Goal: Check status: Check status

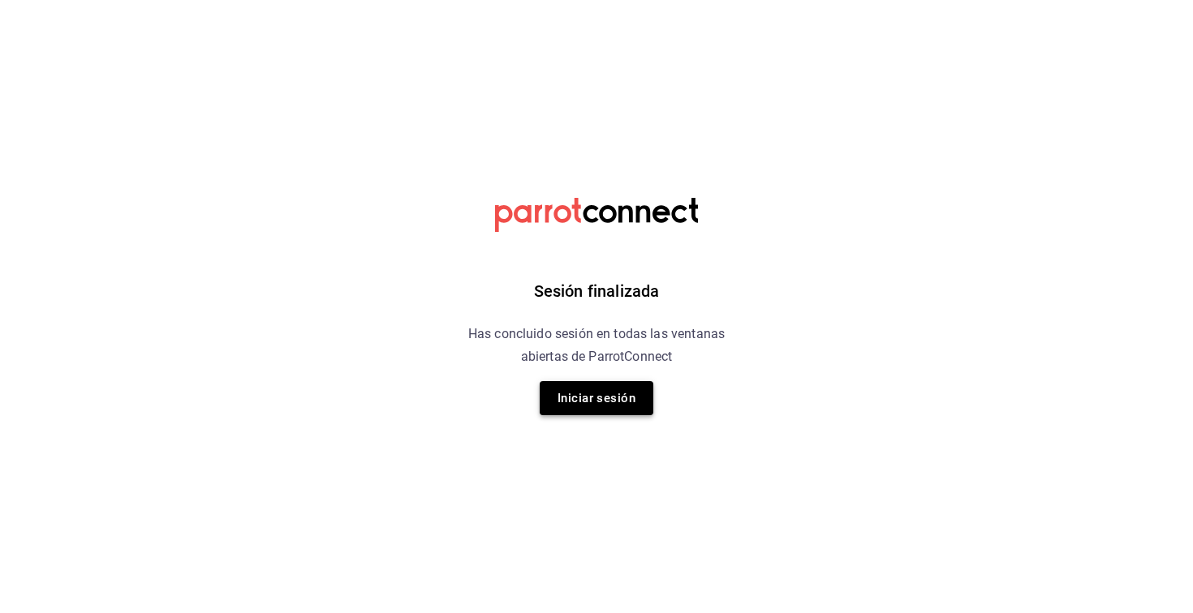
click at [602, 403] on button "Iniciar sesión" at bounding box center [597, 398] width 114 height 34
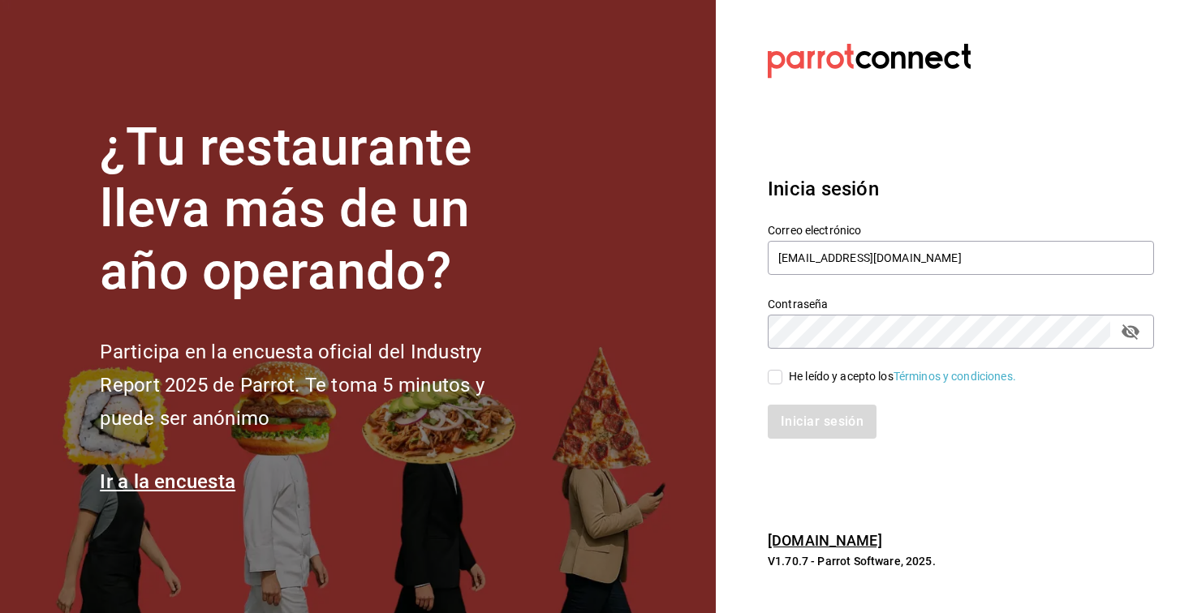
click at [779, 373] on input "He leído y acepto los Términos y condiciones." at bounding box center [775, 377] width 15 height 15
checkbox input "true"
click at [809, 428] on button "Iniciar sesión" at bounding box center [823, 422] width 110 height 34
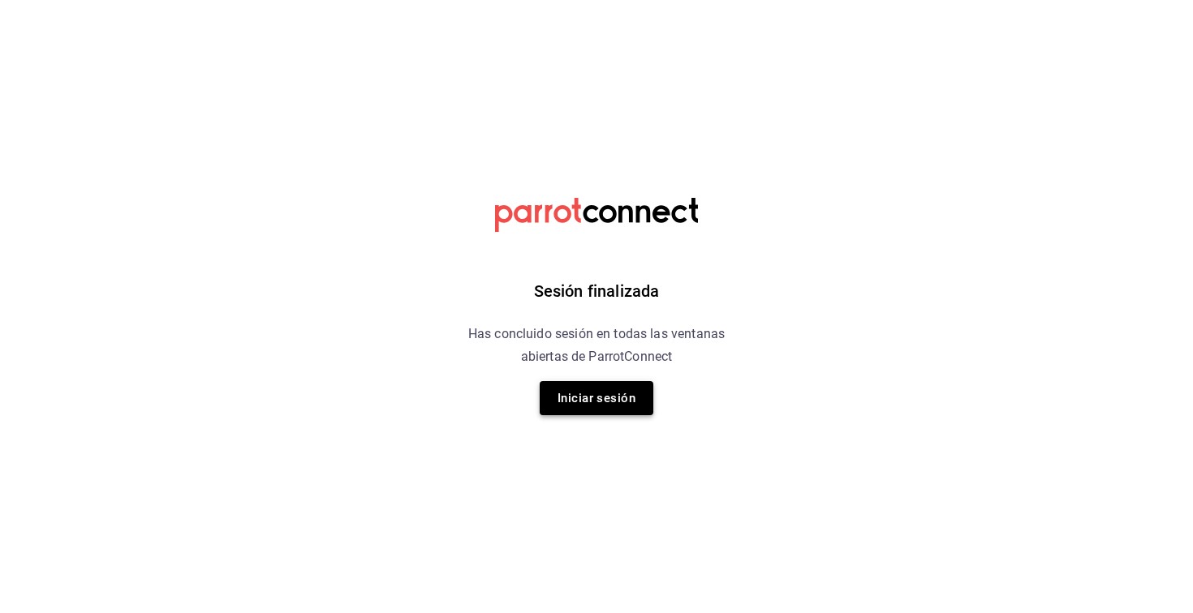
click at [569, 399] on button "Iniciar sesión" at bounding box center [597, 398] width 114 height 34
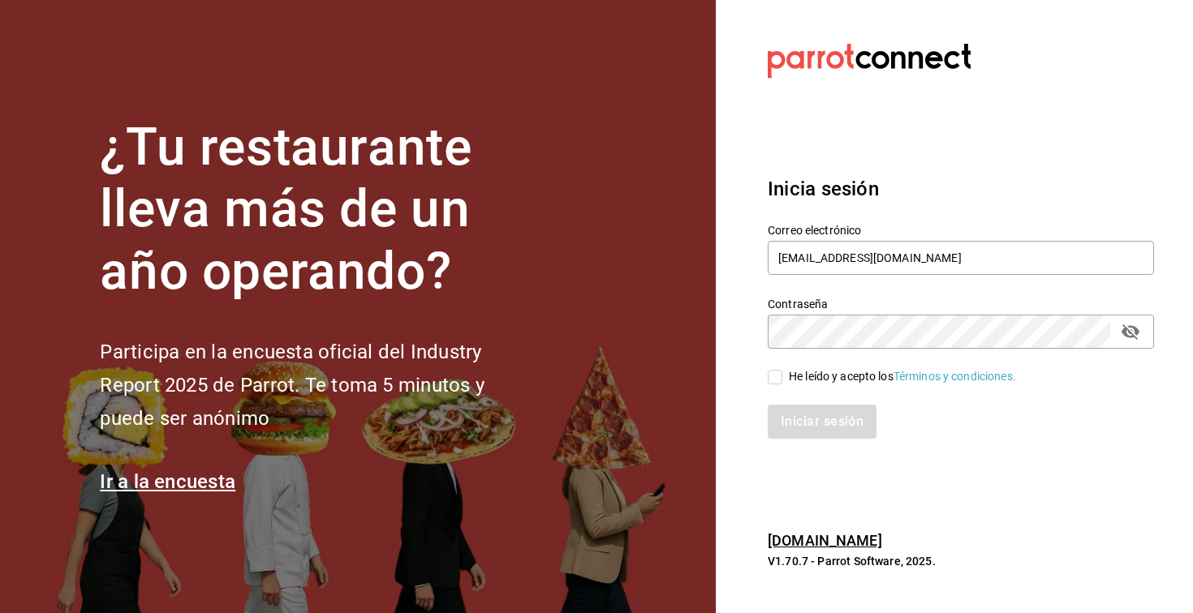
click at [773, 379] on input "He leído y acepto los Términos y condiciones." at bounding box center [775, 377] width 15 height 15
checkbox input "true"
click at [806, 421] on button "Iniciar sesión" at bounding box center [823, 422] width 110 height 34
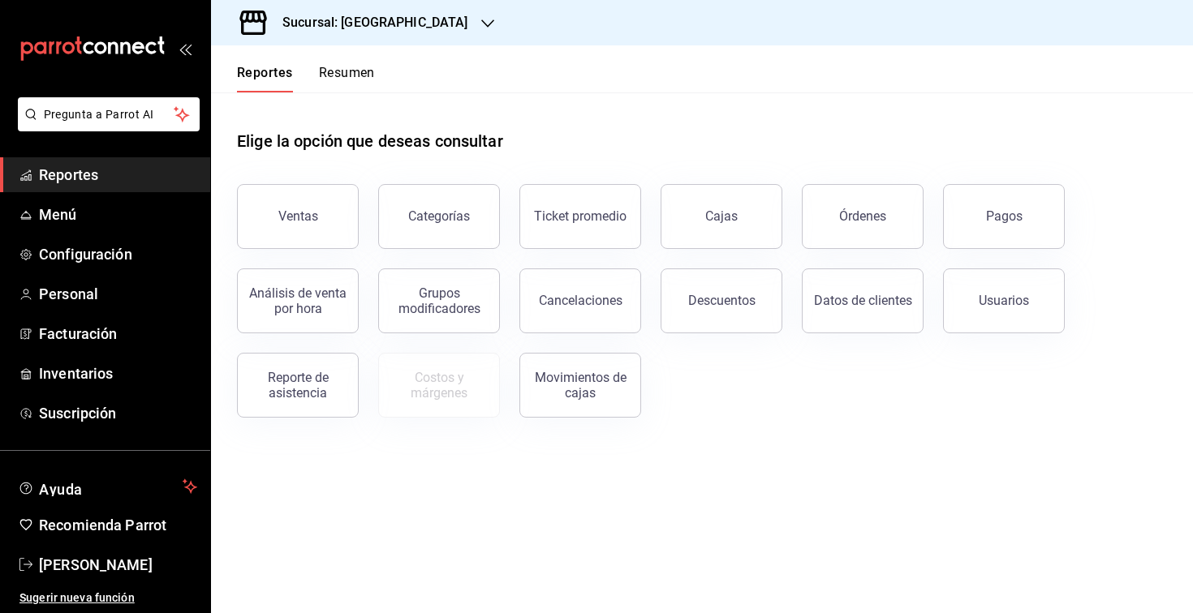
click at [417, 25] on h3 "Sucursal: Hotel Catedral" at bounding box center [368, 22] width 199 height 19
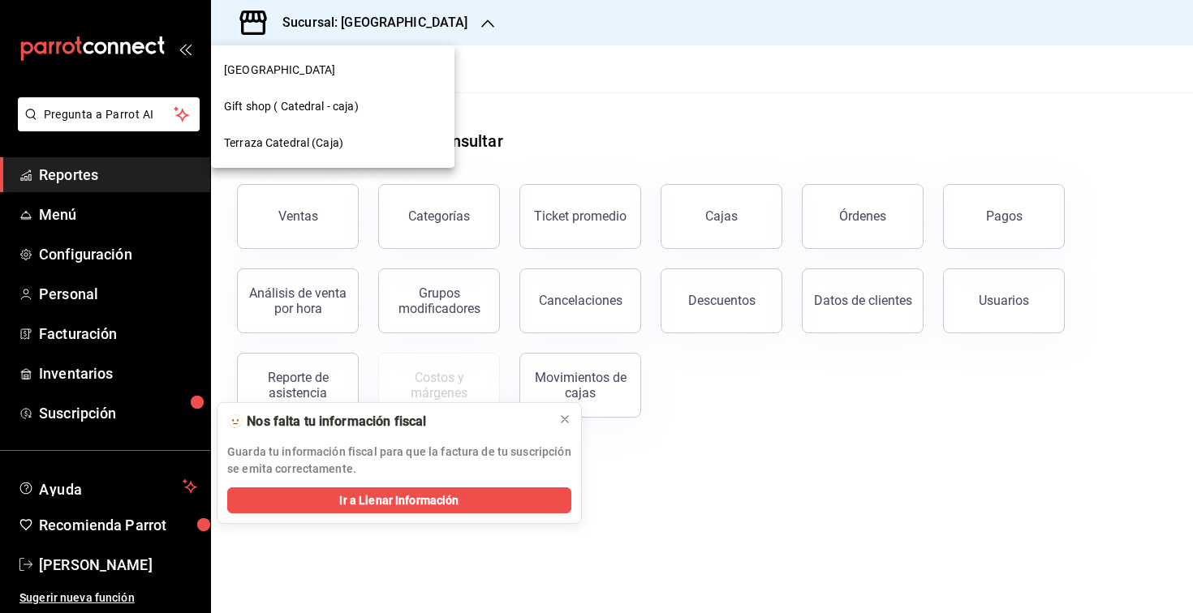
click at [286, 142] on span "Terraza Catedral (Caja)" at bounding box center [283, 143] width 119 height 17
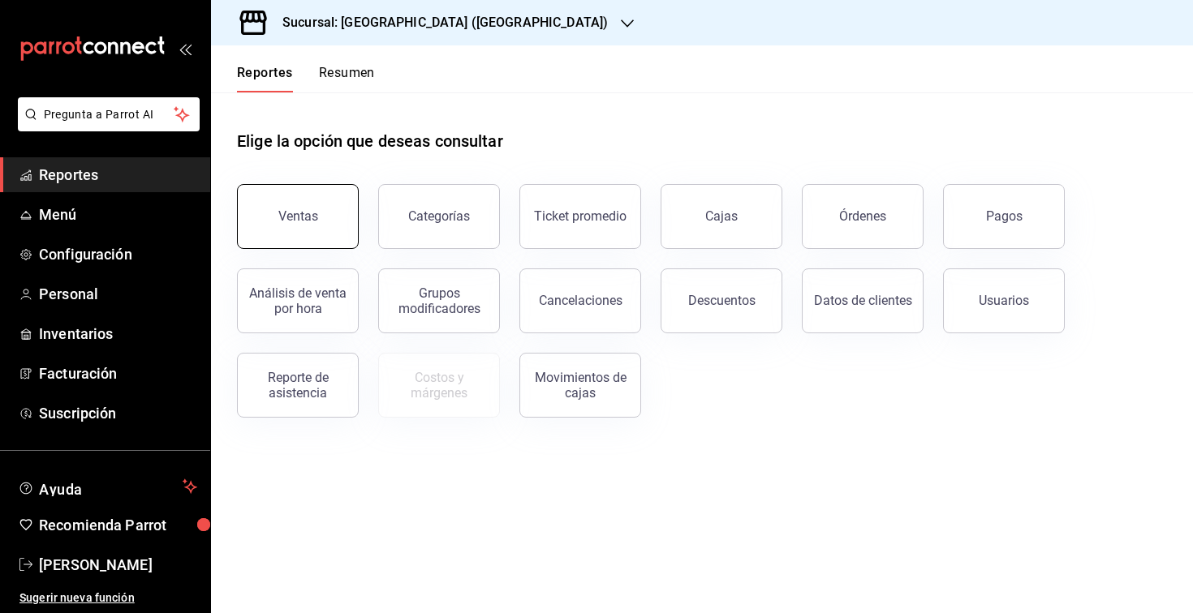
click at [326, 203] on button "Ventas" at bounding box center [298, 216] width 122 height 65
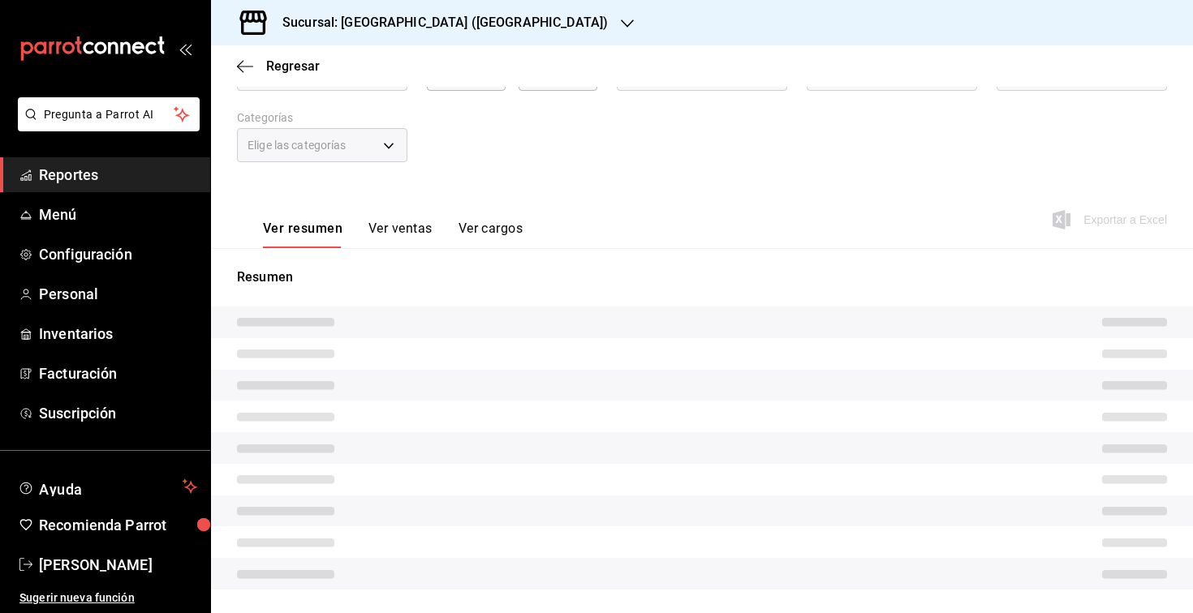
scroll to position [155, 0]
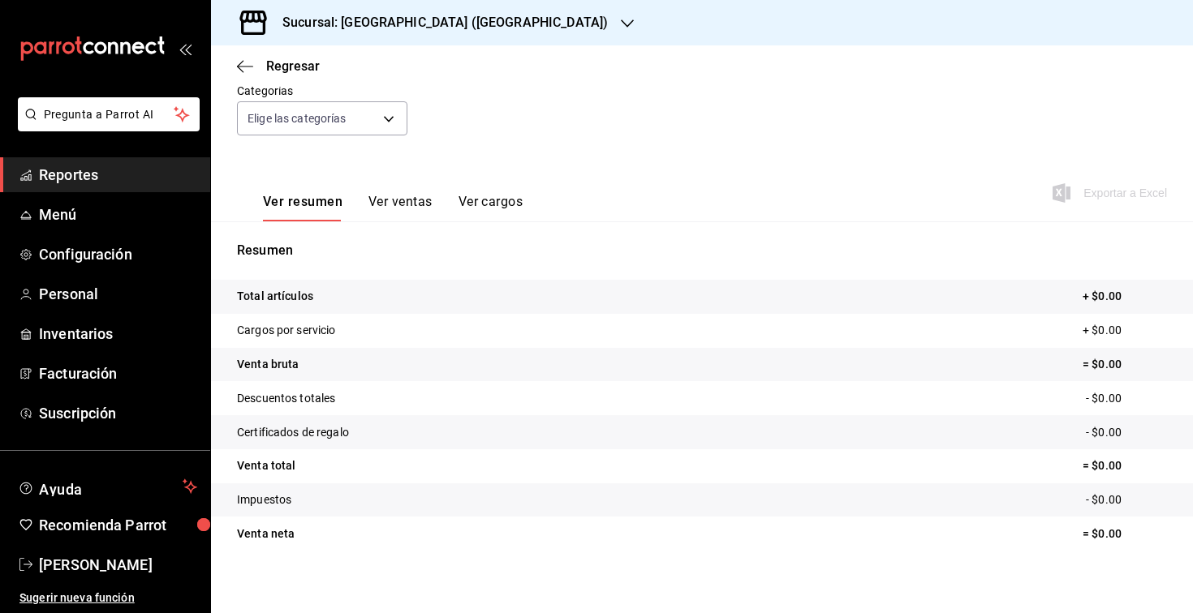
click at [399, 206] on button "Ver ventas" at bounding box center [400, 208] width 64 height 28
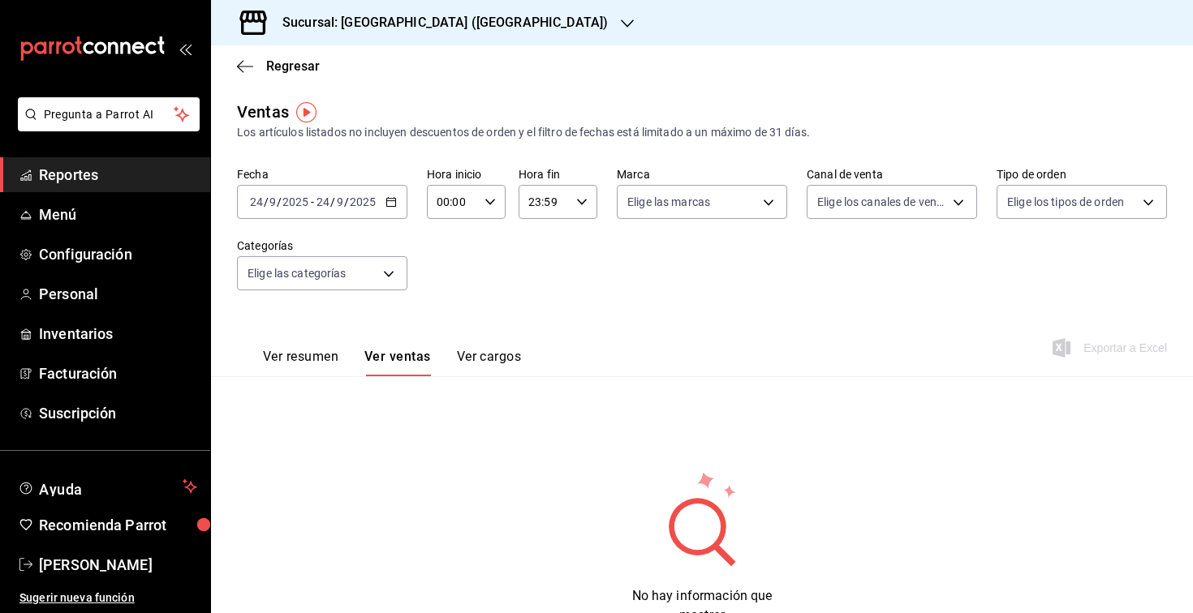
click at [320, 351] on button "Ver resumen" at bounding box center [300, 363] width 75 height 28
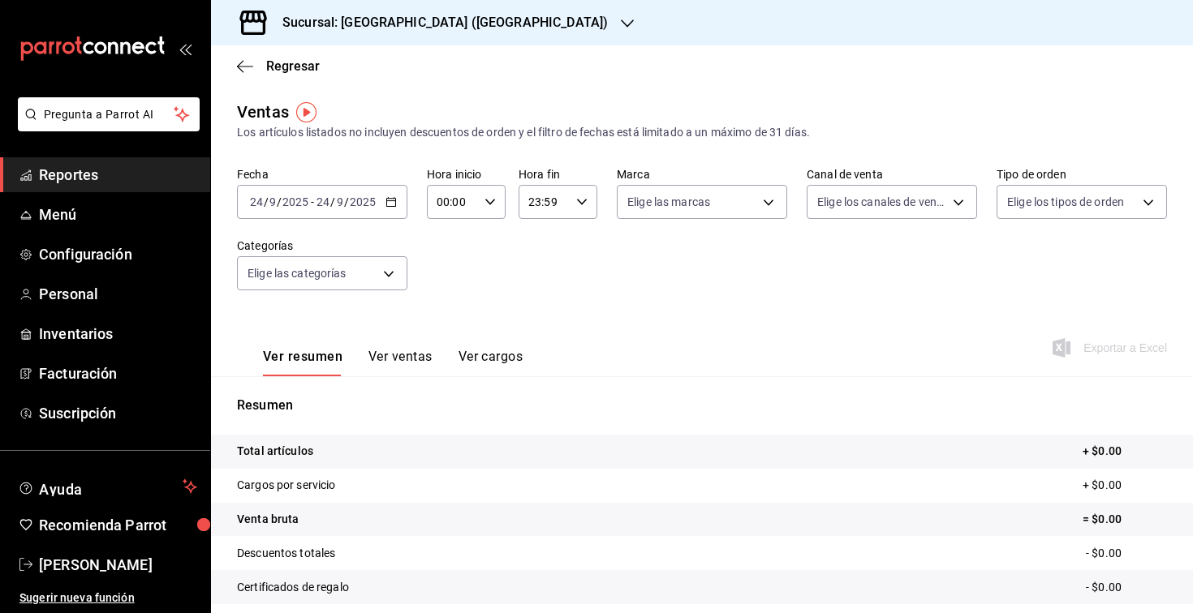
click at [336, 201] on input "9" at bounding box center [340, 202] width 8 height 13
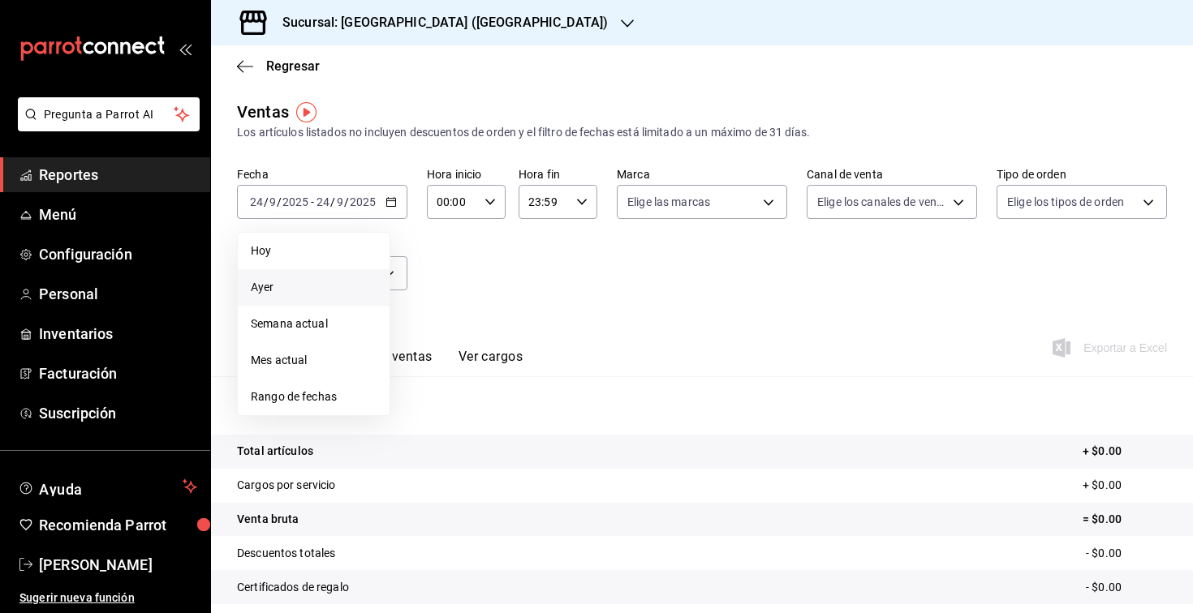
click at [290, 291] on span "Ayer" at bounding box center [314, 287] width 126 height 17
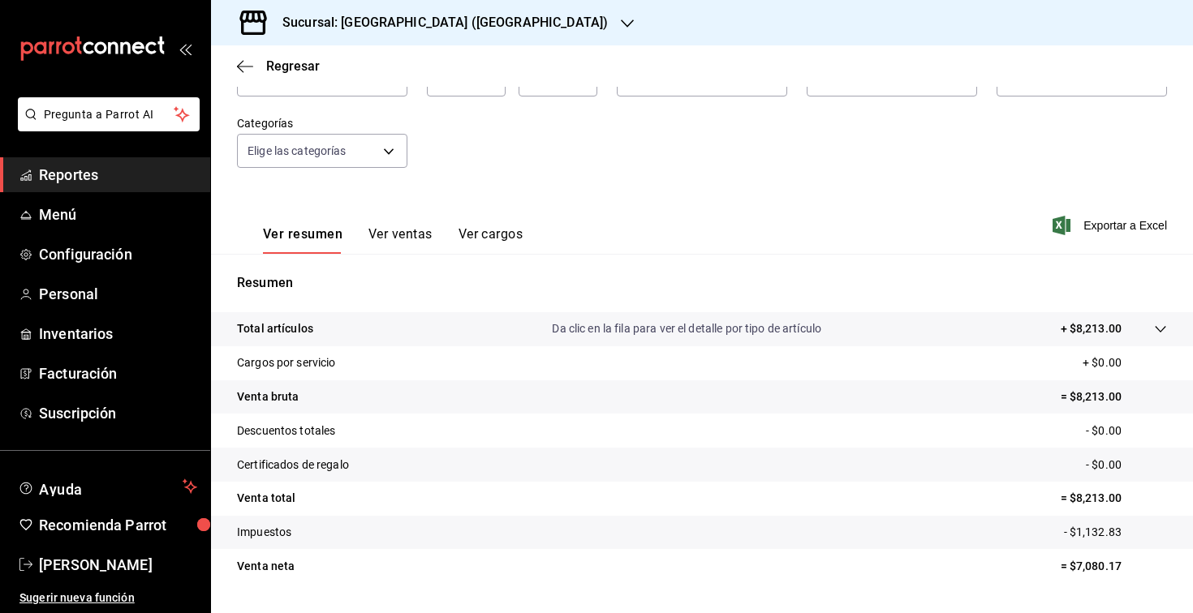
scroll to position [140, 0]
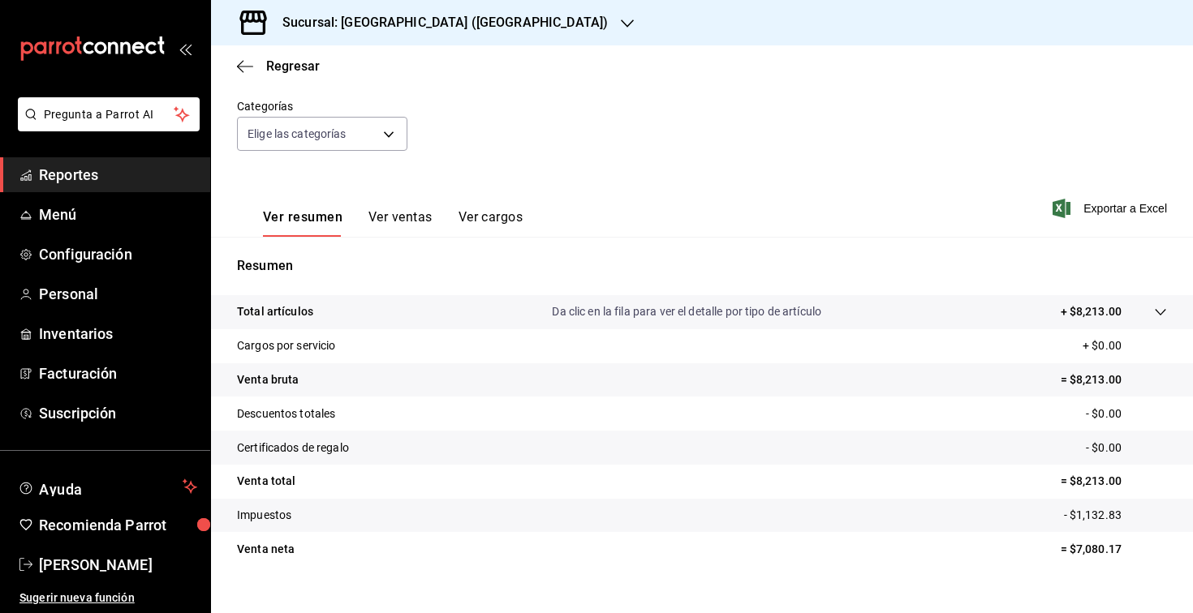
click at [414, 222] on button "Ver ventas" at bounding box center [400, 223] width 64 height 28
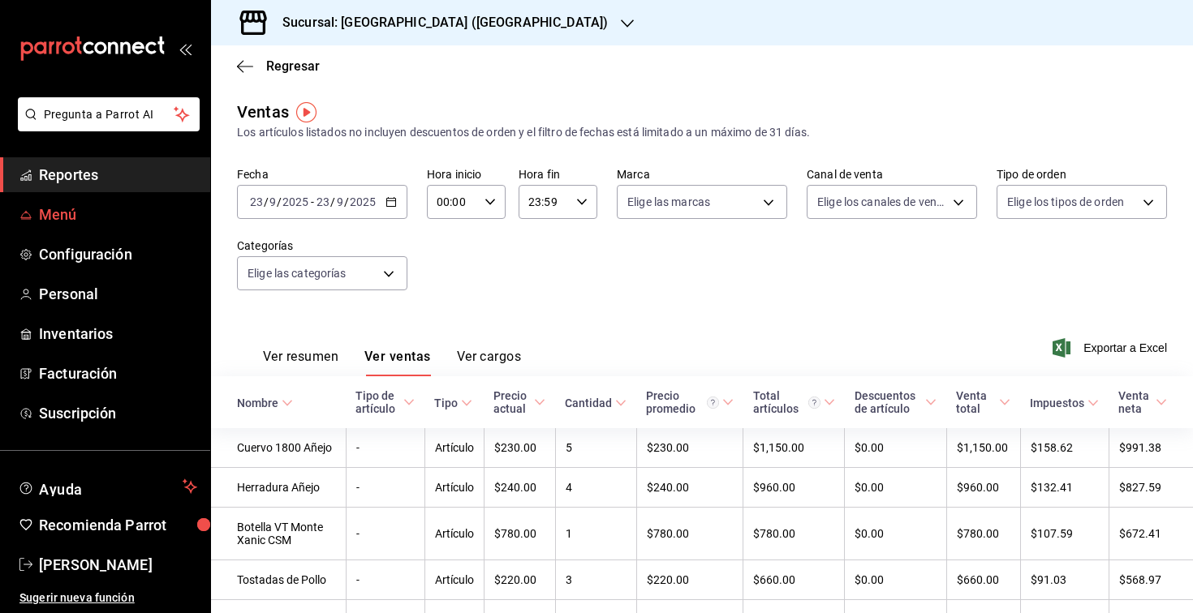
click at [71, 213] on span "Menú" at bounding box center [118, 215] width 158 height 22
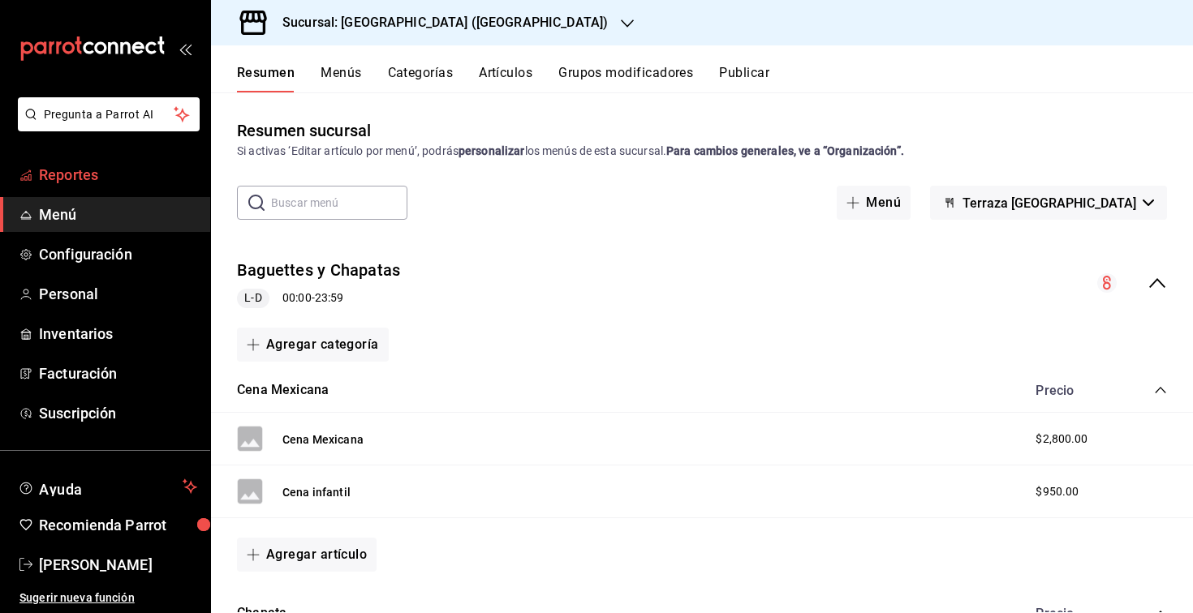
click at [102, 164] on span "Reportes" at bounding box center [118, 175] width 158 height 22
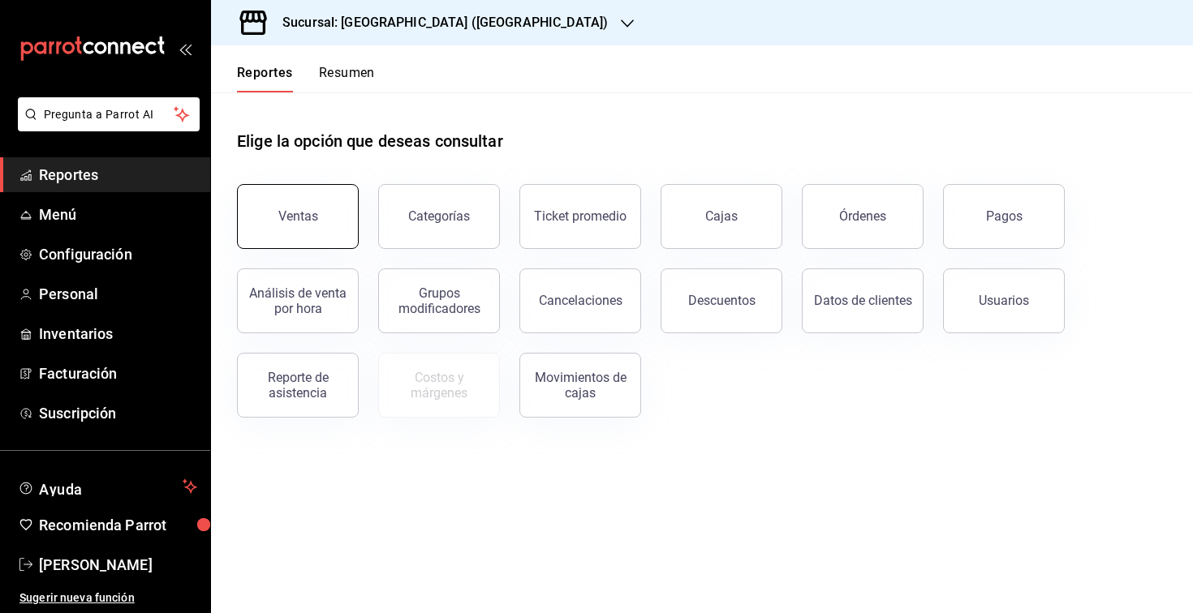
click at [273, 217] on button "Ventas" at bounding box center [298, 216] width 122 height 65
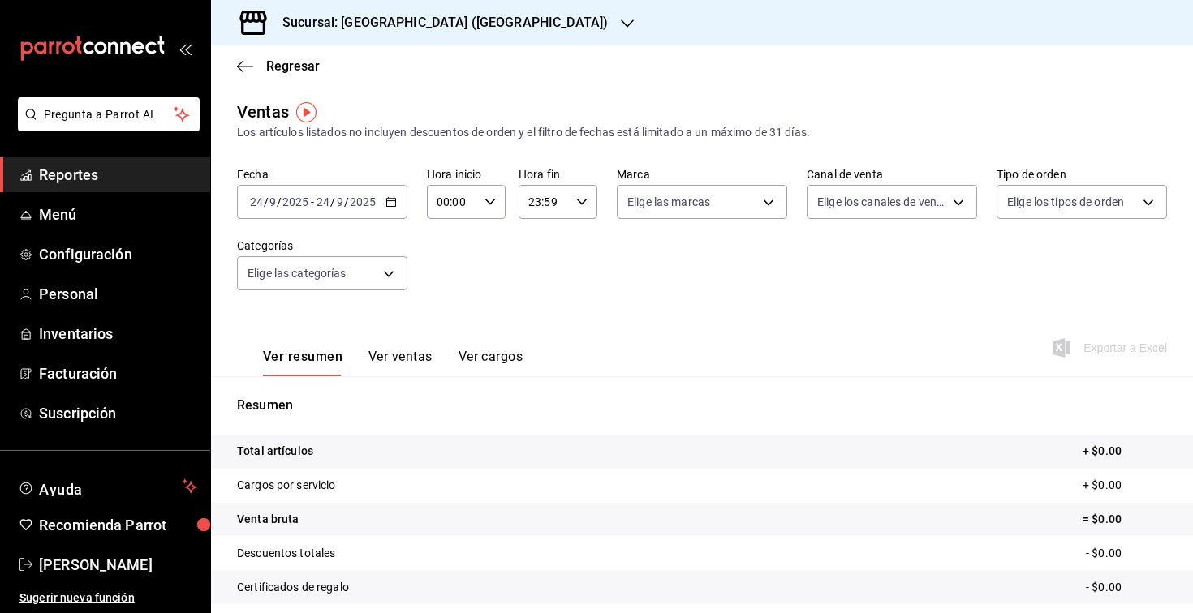
click at [337, 206] on input "9" at bounding box center [340, 202] width 8 height 13
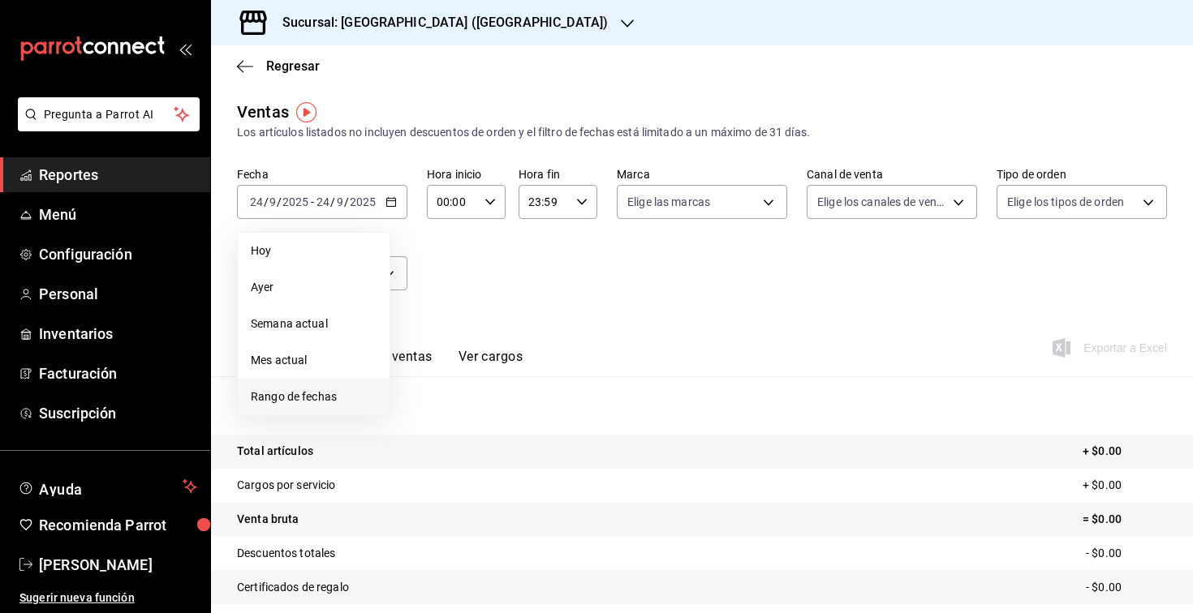
click at [303, 394] on span "Rango de fechas" at bounding box center [314, 397] width 126 height 17
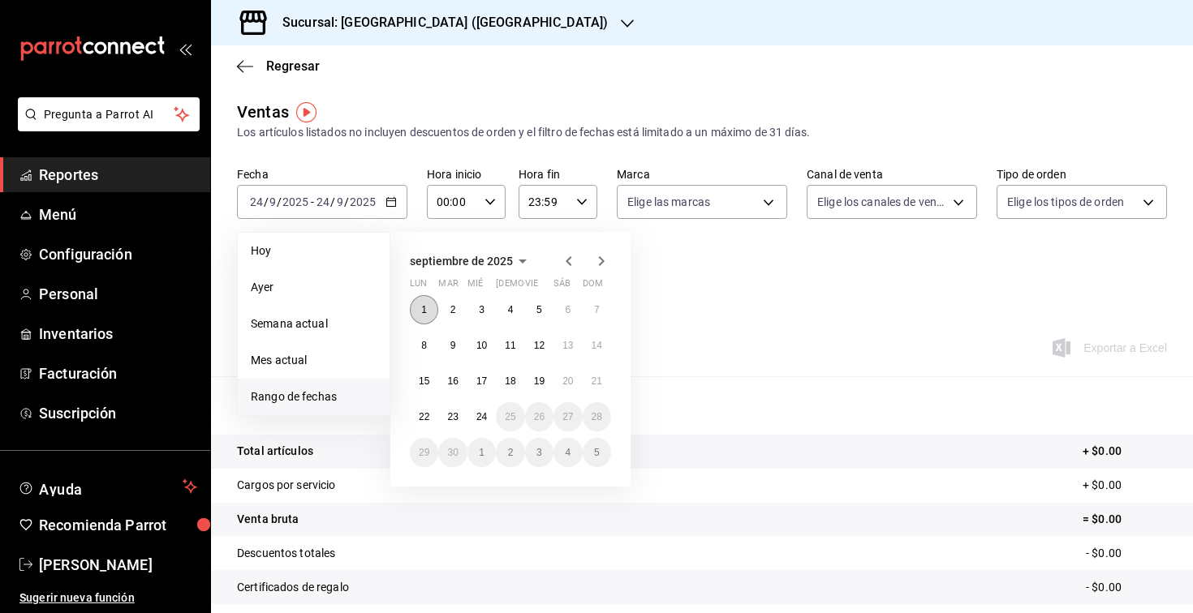
click at [426, 310] on abbr "1" at bounding box center [424, 309] width 6 height 11
click at [490, 419] on button "24" at bounding box center [481, 416] width 28 height 29
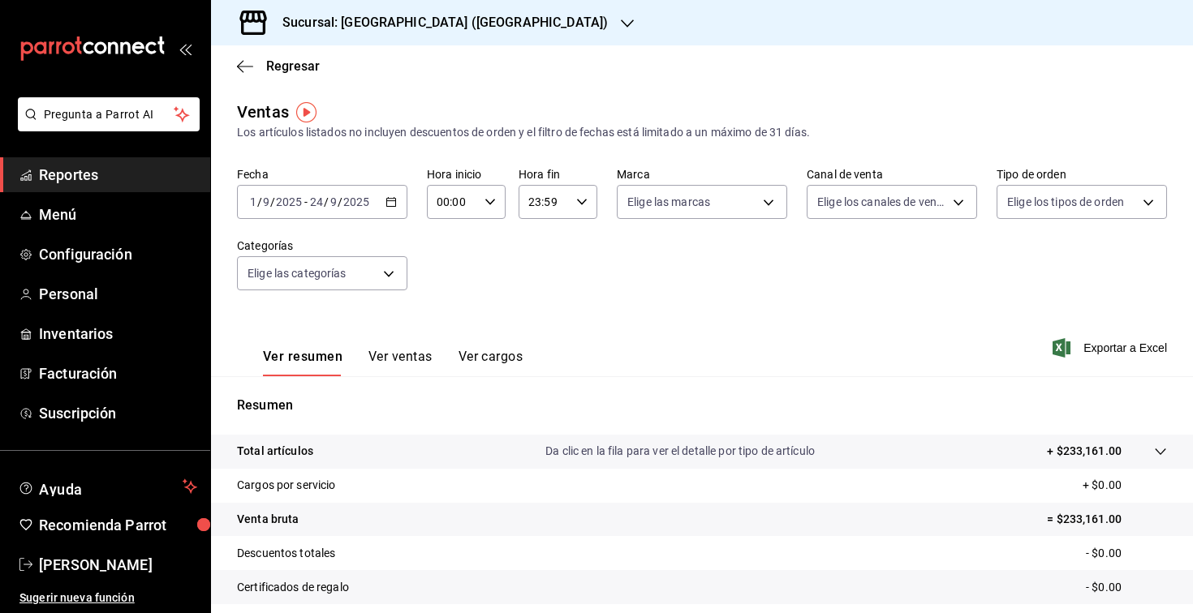
click at [407, 360] on button "Ver ventas" at bounding box center [400, 363] width 64 height 28
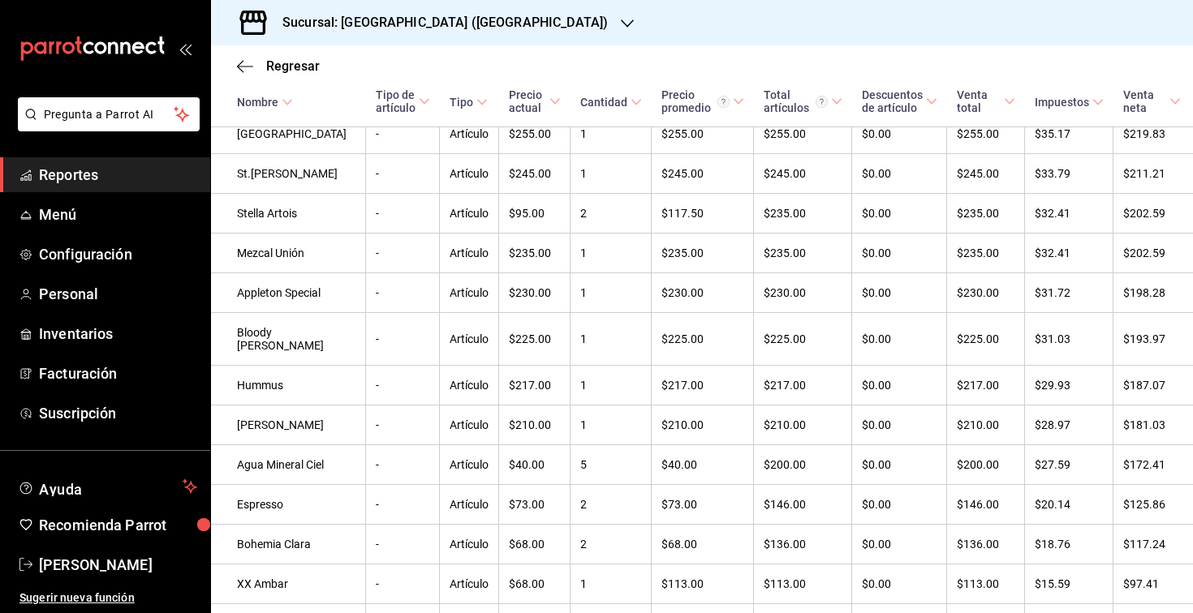
scroll to position [4335, 0]
